Goal: Communication & Community: Answer question/provide support

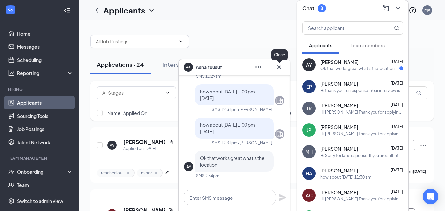
drag, startPoint x: 0, startPoint y: 0, endPoint x: 276, endPoint y: 68, distance: 283.9
click at [276, 68] on icon "Cross" at bounding box center [279, 67] width 8 height 8
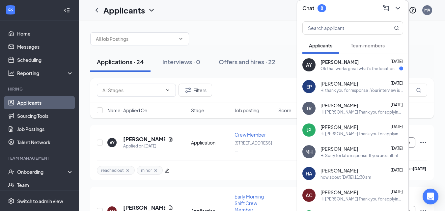
click at [348, 73] on div "AY Asha Yuusuf Aug 26 Ok that works great what's the location" at bounding box center [352, 65] width 111 height 22
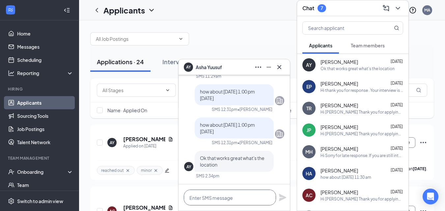
click at [238, 197] on textarea at bounding box center [230, 198] width 92 height 16
type textarea "8235 N High st Columbus OH"
click at [281, 200] on icon "Plane" at bounding box center [282, 197] width 7 height 7
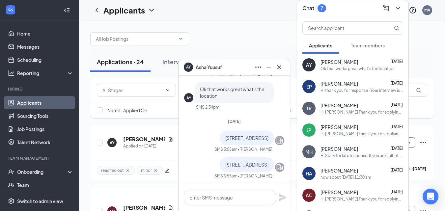
click at [254, 32] on div at bounding box center [262, 36] width 344 height 20
click at [279, 67] on icon "Cross" at bounding box center [279, 67] width 8 height 8
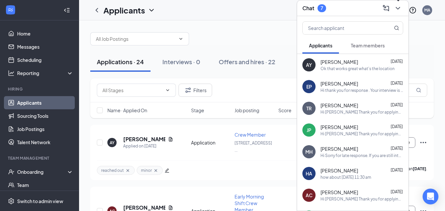
click at [397, 10] on icon "ChevronDown" at bounding box center [398, 8] width 8 height 8
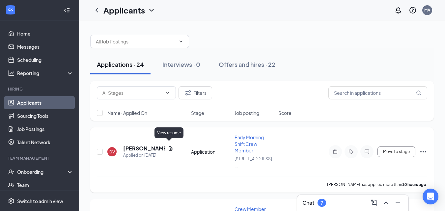
click at [168, 147] on icon "Document" at bounding box center [170, 148] width 5 height 5
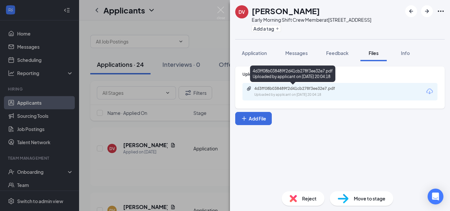
click at [298, 88] on div "4d3ff08b038489f2d41cb278f3ee32e7.pdf" at bounding box center [300, 88] width 92 height 5
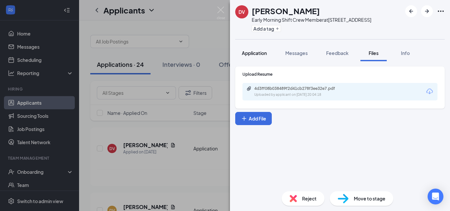
click at [259, 51] on span "Application" at bounding box center [254, 53] width 25 height 6
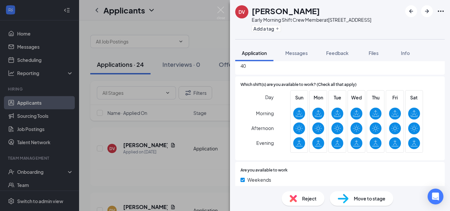
scroll to position [264, 0]
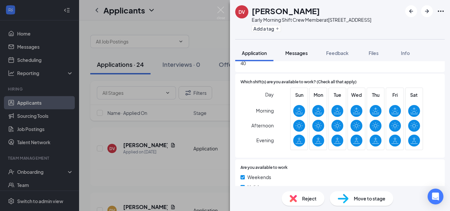
click at [302, 55] on span "Messages" at bounding box center [296, 53] width 22 height 6
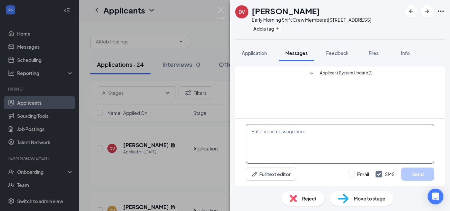
click at [318, 136] on textarea at bounding box center [340, 144] width 188 height 40
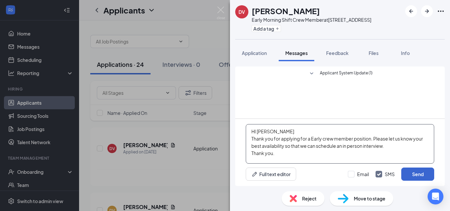
type textarea "HI [PERSON_NAME] Thank you for applying for a Early crew member position. Pleas…"
click at [407, 175] on button "Send" at bounding box center [417, 174] width 33 height 13
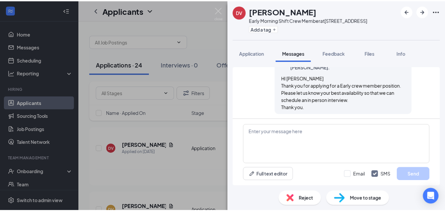
scroll to position [38, 0]
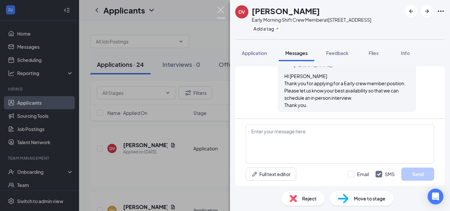
click at [221, 9] on img at bounding box center [221, 13] width 8 height 13
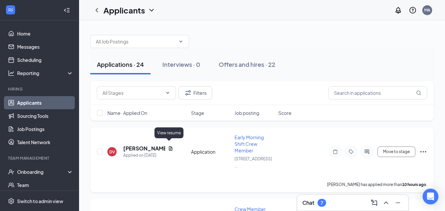
click at [170, 146] on icon "Document" at bounding box center [170, 148] width 5 height 5
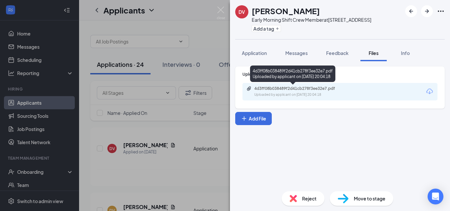
click at [284, 90] on div "4d3ff08b038489f2d41cb278f3ee32e7.pdf" at bounding box center [300, 88] width 92 height 5
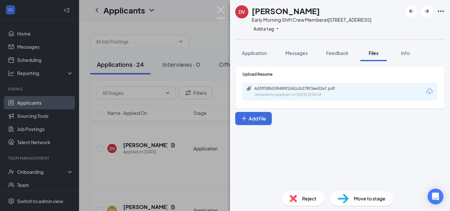
click at [221, 8] on img at bounding box center [221, 13] width 8 height 13
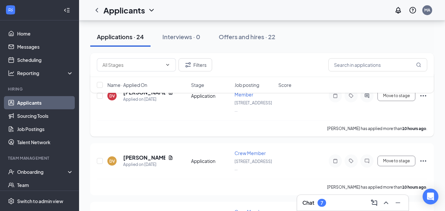
scroll to position [66, 0]
